Goal: Task Accomplishment & Management: Use online tool/utility

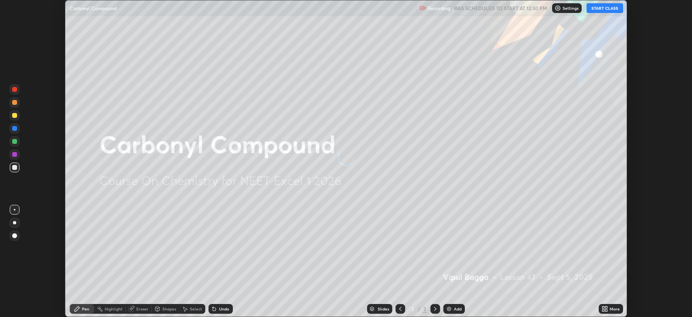
scroll to position [317, 692]
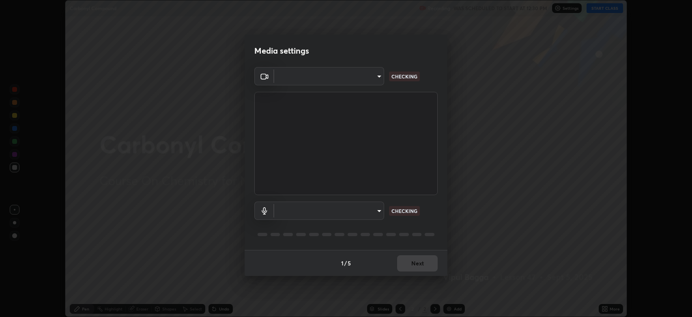
type input "794d03a334ab6cf92daa4269f68d25c817b6d7b5e31d9684855891884d0ab025"
type input "abfe49ea231096676f5dffd5fc284de79416b2b6bf9f32d11a432ff20e5decec"
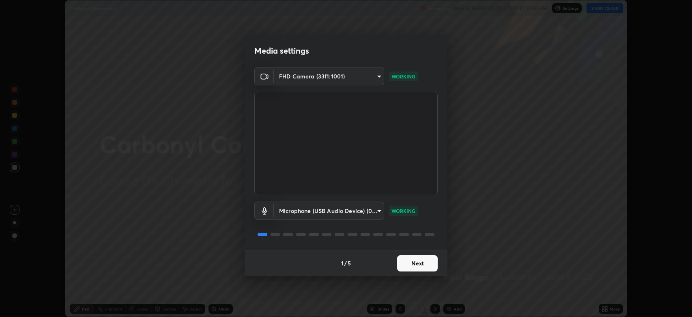
click at [419, 259] on button "Next" at bounding box center [417, 263] width 41 height 16
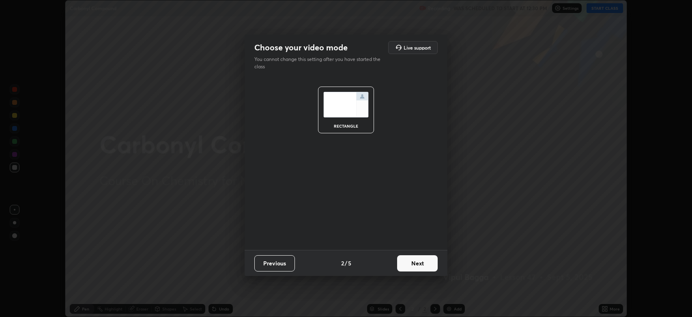
click at [416, 263] on button "Next" at bounding box center [417, 263] width 41 height 16
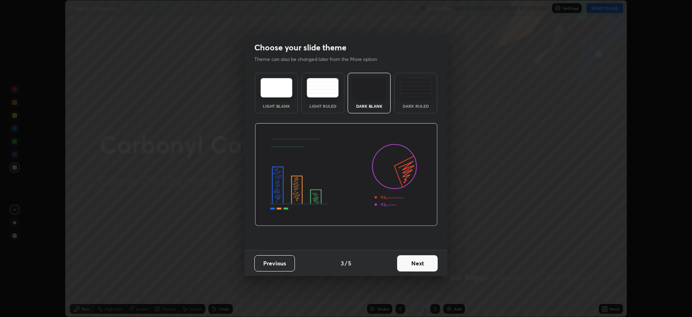
click at [416, 260] on button "Next" at bounding box center [417, 263] width 41 height 16
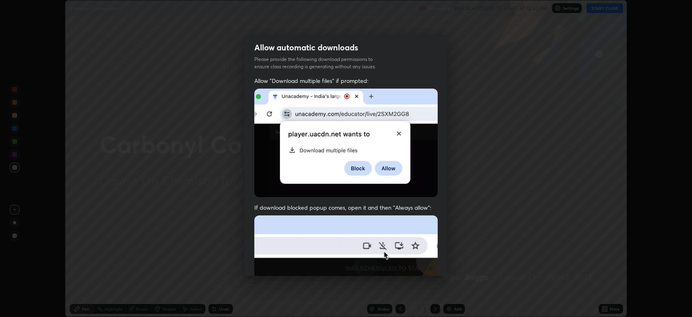
click at [416, 260] on img at bounding box center [345, 303] width 183 height 177
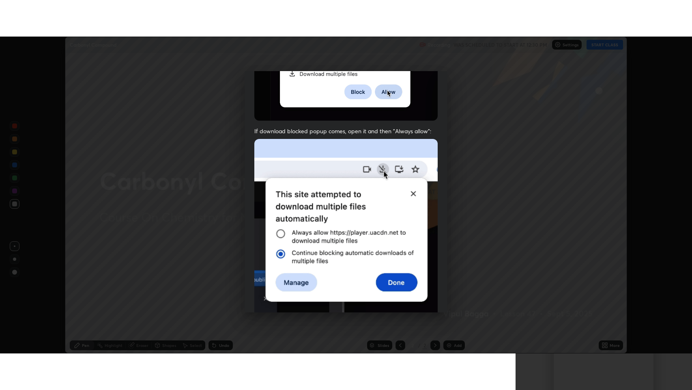
scroll to position [165, 0]
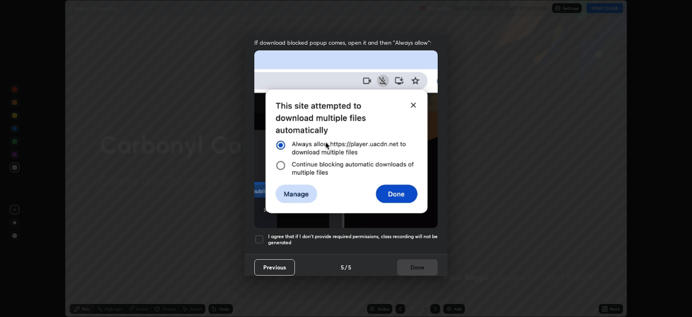
click at [263, 234] on div at bounding box center [259, 239] width 10 height 10
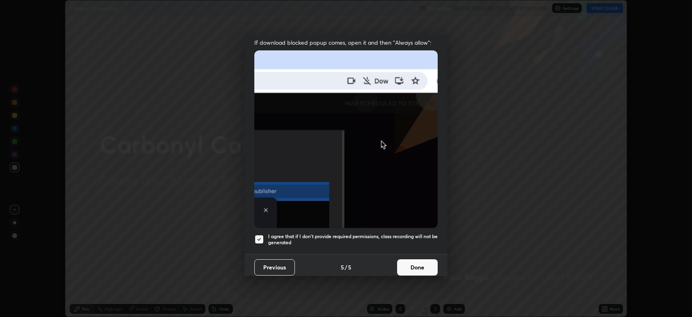
click at [416, 259] on button "Done" at bounding box center [417, 267] width 41 height 16
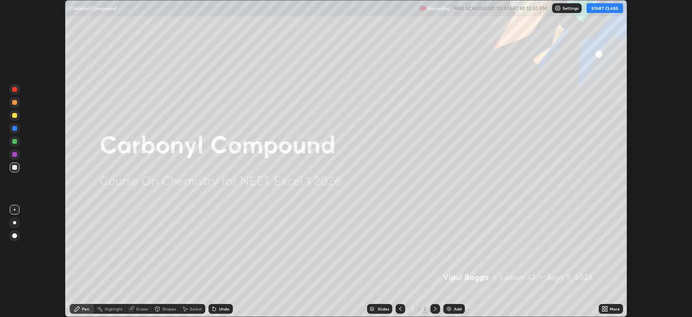
click at [597, 11] on button "START CLASS" at bounding box center [605, 8] width 37 height 10
click at [459, 306] on div "Add" at bounding box center [458, 308] width 8 height 4
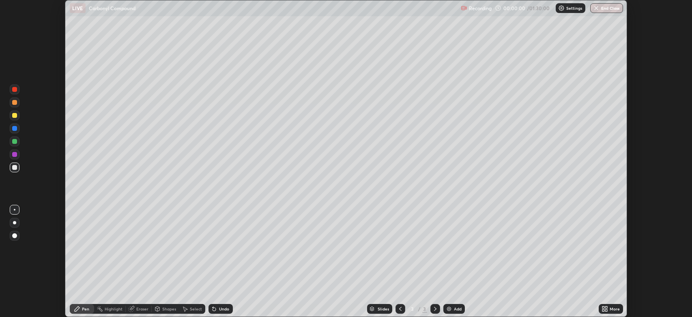
click at [16, 116] on div at bounding box center [14, 115] width 5 height 5
click at [611, 310] on div "More" at bounding box center [615, 308] width 10 height 4
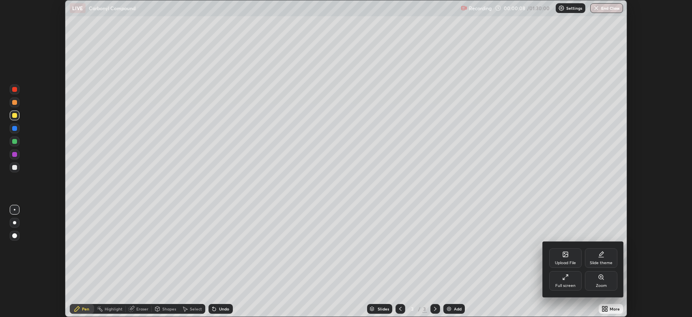
click at [564, 280] on div "Full screen" at bounding box center [565, 280] width 32 height 19
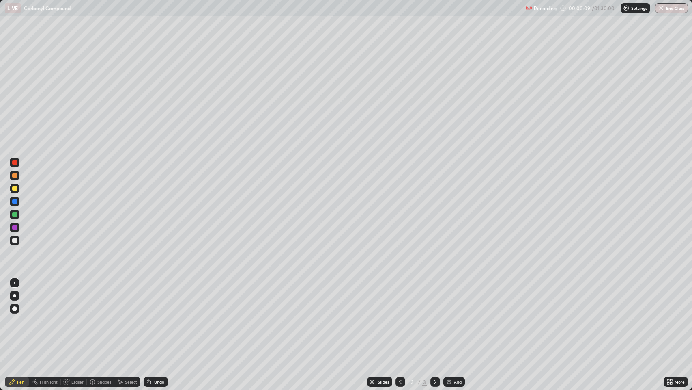
scroll to position [390, 692]
